Goal: Task Accomplishment & Management: Use online tool/utility

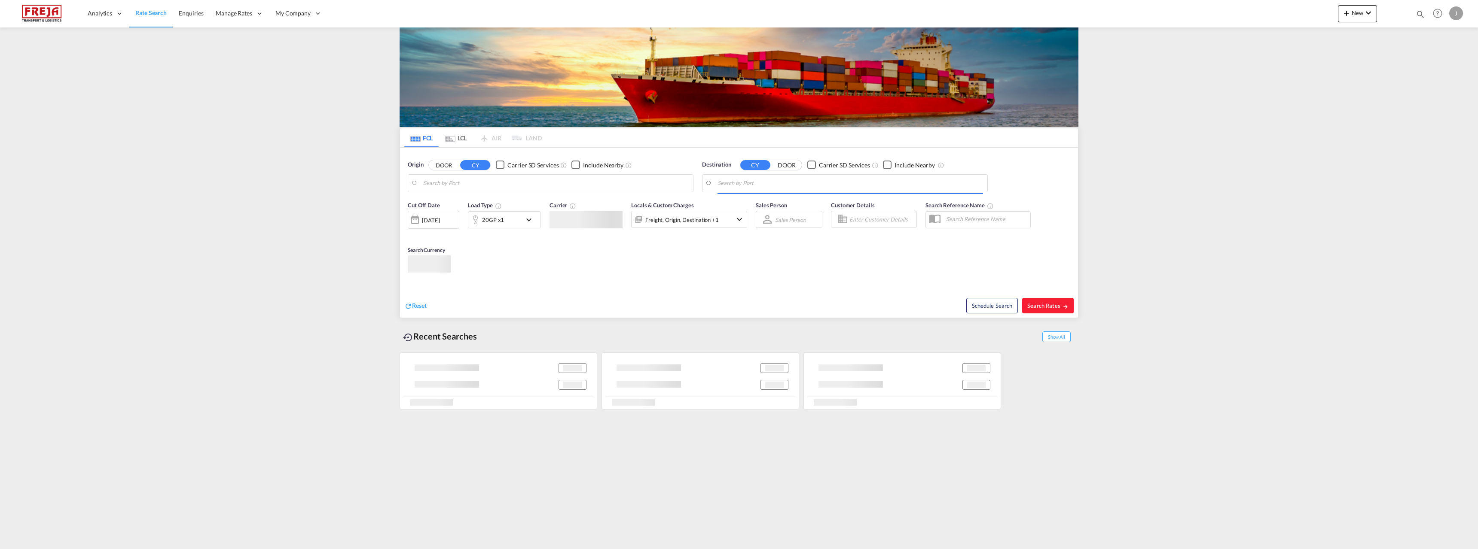
type input "Raumo (Rauma), [GEOGRAPHIC_DATA]"
type input "Valparaiso, CLVAP"
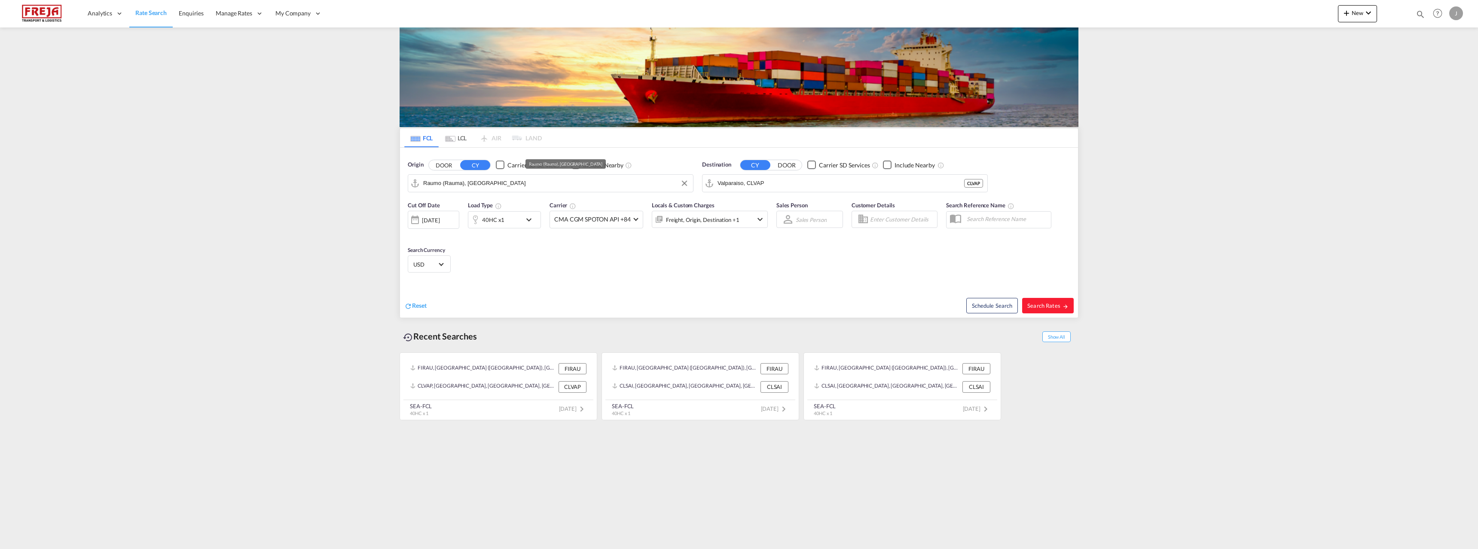
click at [522, 183] on input "Raumo (Rauma), [GEOGRAPHIC_DATA]" at bounding box center [555, 183] width 265 height 13
click at [487, 211] on div "[GEOGRAPHIC_DATA] ([GEOGRAPHIC_DATA]) [GEOGRAPHIC_DATA] FIHEL" at bounding box center [489, 209] width 163 height 31
type input "[GEOGRAPHIC_DATA] ([GEOGRAPHIC_DATA]), [GEOGRAPHIC_DATA]"
click at [762, 180] on input "Valparaiso, CLVAP" at bounding box center [849, 183] width 265 height 13
click at [754, 208] on div "Shangha i [GEOGRAPHIC_DATA] [GEOGRAPHIC_DATA]" at bounding box center [783, 207] width 163 height 26
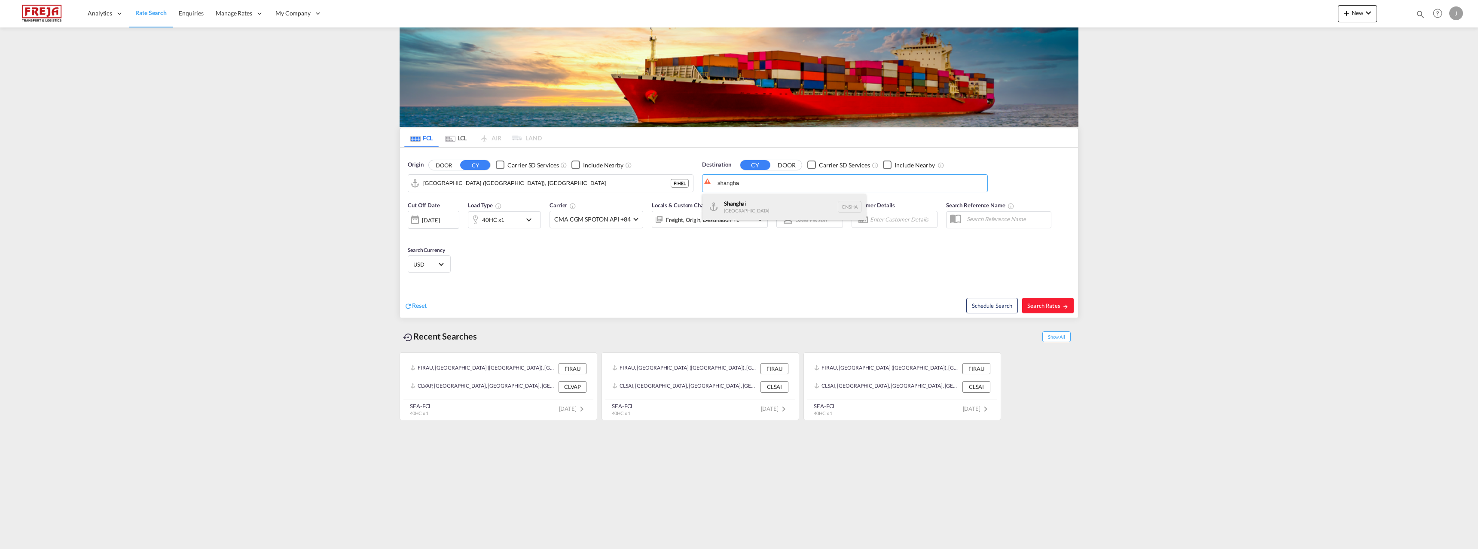
type input "[GEOGRAPHIC_DATA], [GEOGRAPHIC_DATA]"
click at [502, 220] on div "40HC x1" at bounding box center [493, 220] width 22 height 12
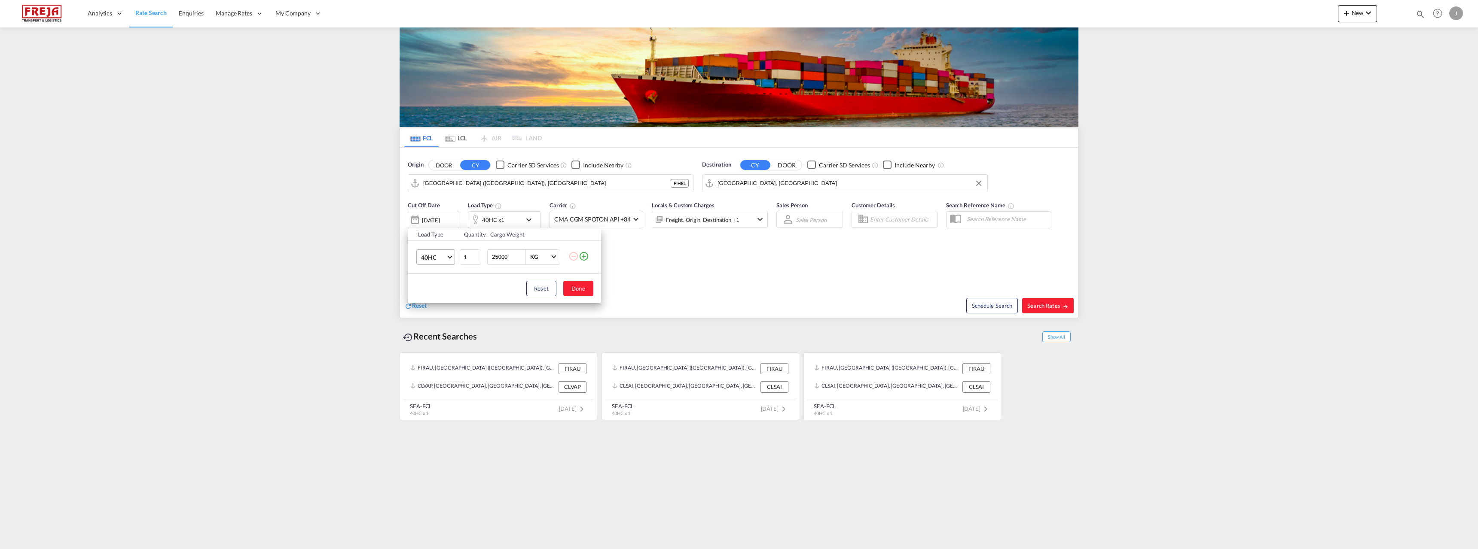
click at [442, 260] on span "40HC" at bounding box center [433, 257] width 25 height 9
click at [438, 210] on md-option "20GP" at bounding box center [443, 216] width 58 height 21
click at [574, 287] on button "Done" at bounding box center [578, 288] width 30 height 15
click at [1046, 305] on span "Search Rates" at bounding box center [1047, 305] width 41 height 7
type input "FIHEL to CNSHA / [DATE]"
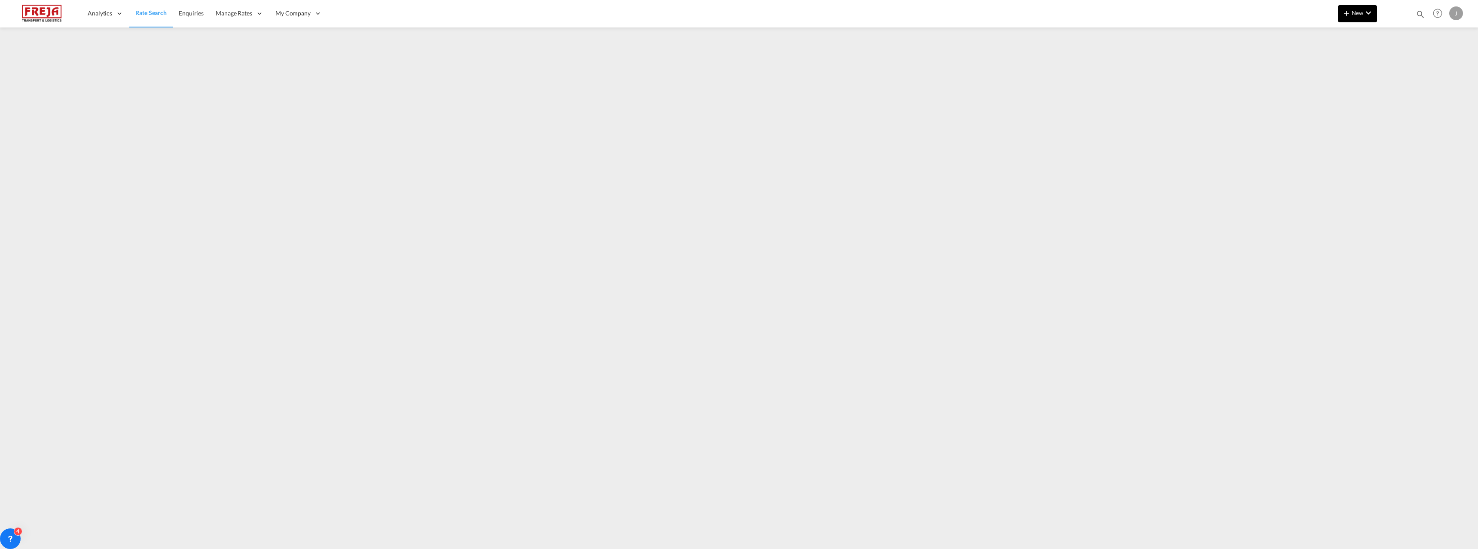
click at [1370, 11] on md-icon "icon-chevron-down" at bounding box center [1368, 13] width 10 height 10
click at [1397, 67] on span "Ratesheet" at bounding box center [1392, 64] width 9 height 17
click at [404, 125] on span "Audit Trail" at bounding box center [402, 124] width 28 height 7
click at [307, 45] on span "My Rate Files" at bounding box center [319, 40] width 35 height 7
click at [1367, 17] on md-icon "icon-chevron-down" at bounding box center [1368, 13] width 10 height 10
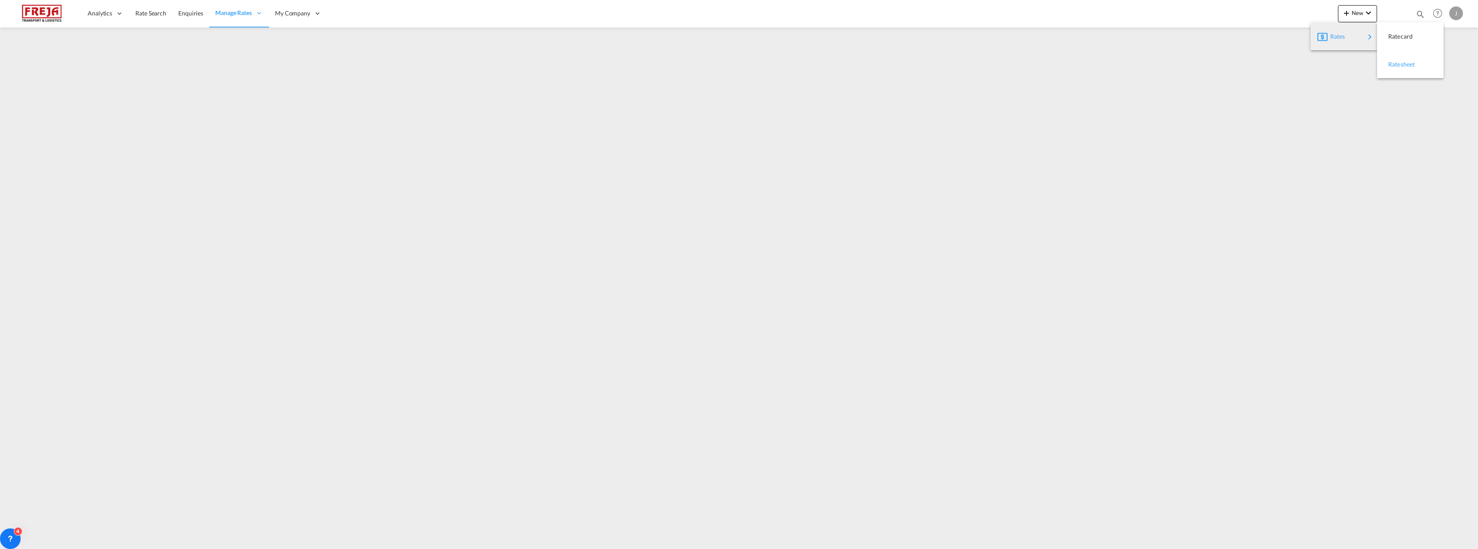
click at [1397, 63] on span "Ratesheet" at bounding box center [1392, 64] width 9 height 17
click at [1363, 15] on span "New" at bounding box center [1357, 12] width 32 height 7
click at [1414, 68] on div "Ratesheet" at bounding box center [1404, 64] width 32 height 21
